Goal: Task Accomplishment & Management: Manage account settings

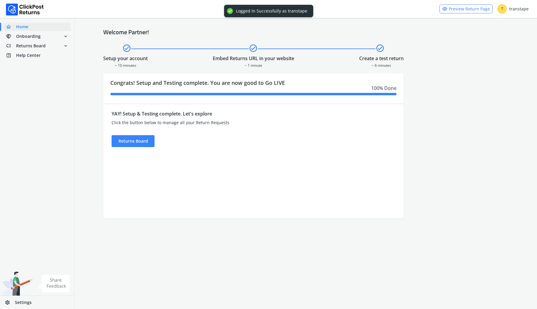
click at [470, 10] on link "visibility Preview Return Page" at bounding box center [465, 8] width 53 height 9
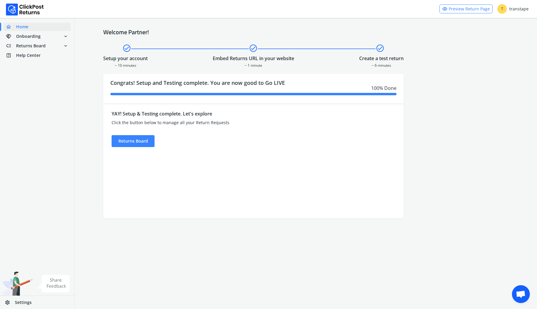
click at [524, 7] on div "T transtape" at bounding box center [512, 9] width 31 height 10
click at [515, 26] on li "Logout" at bounding box center [513, 24] width 18 height 11
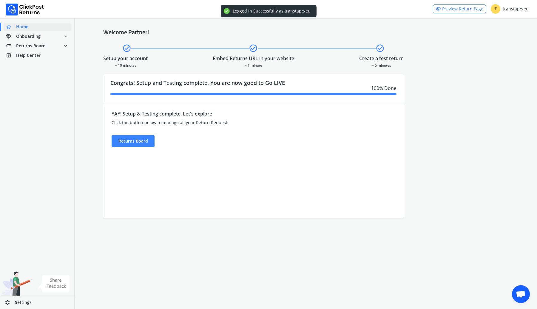
click at [473, 11] on link "visibility Preview Return Page" at bounding box center [459, 8] width 53 height 9
click at [519, 7] on div "T transtape-eu" at bounding box center [509, 9] width 38 height 10
click at [512, 27] on li "Logout" at bounding box center [510, 24] width 18 height 11
click at [453, 11] on link "visibility Preview Return Page" at bounding box center [463, 8] width 53 height 9
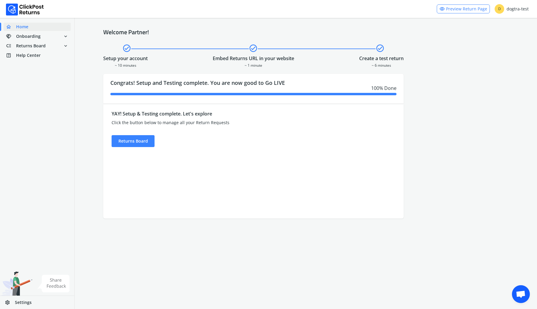
click at [527, 6] on div "D dogtra-test" at bounding box center [511, 9] width 34 height 10
click at [512, 27] on li "Logout" at bounding box center [511, 24] width 18 height 11
